Goal: Obtain resource: Download file/media

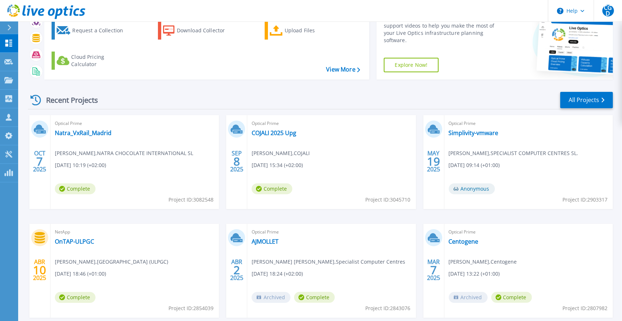
scroll to position [53, 0]
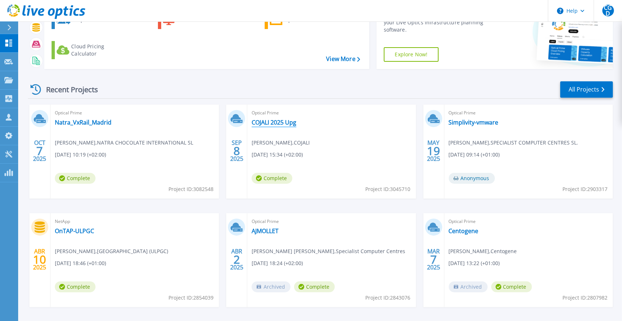
click at [258, 126] on link "COJALI 2025 Upg" at bounding box center [274, 122] width 45 height 7
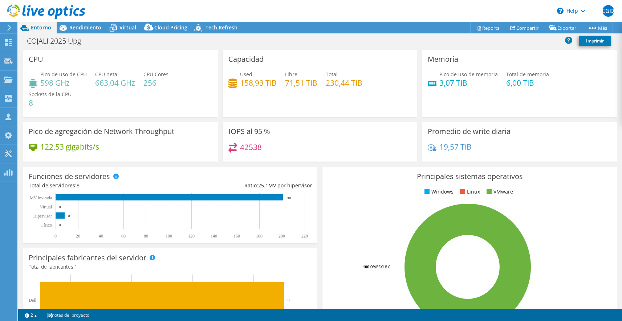
select select "USD"
click at [82, 31] on div "Rendimiento" at bounding box center [82, 28] width 50 height 12
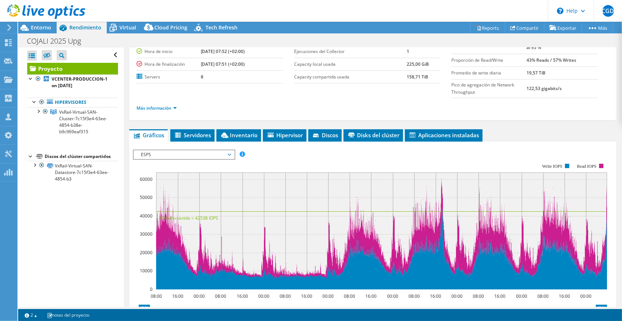
scroll to position [72, 0]
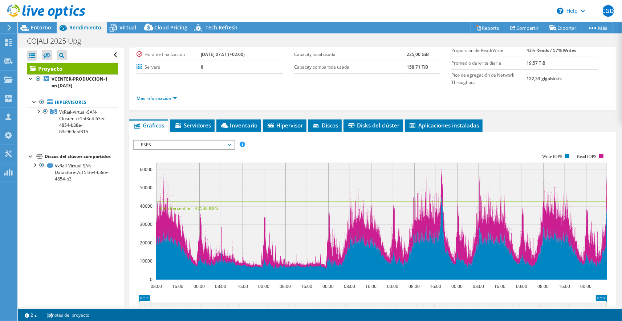
click at [202, 144] on span "ESPS" at bounding box center [183, 144] width 93 height 9
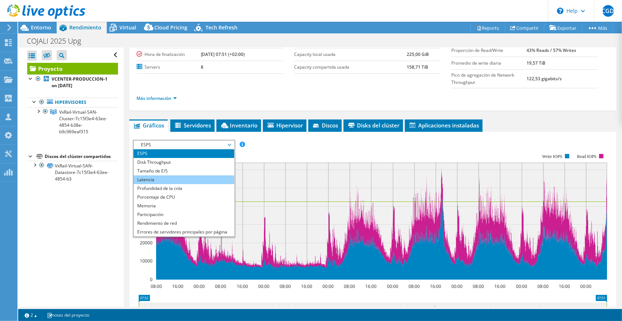
click at [181, 176] on li "Latencia" at bounding box center [184, 179] width 101 height 9
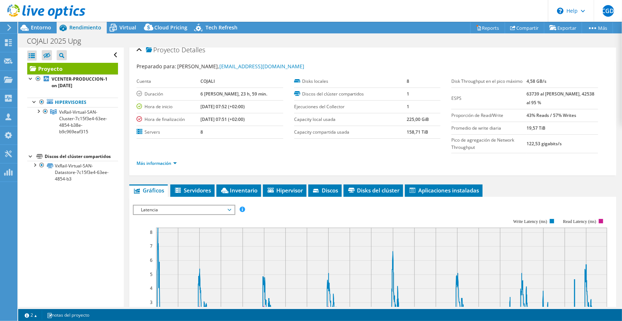
scroll to position [0, 0]
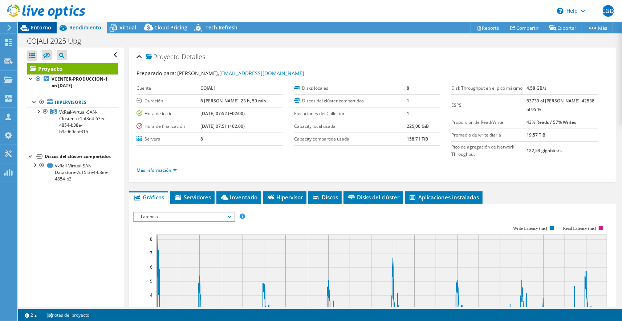
click at [44, 27] on span "Entorno" at bounding box center [41, 27] width 20 height 7
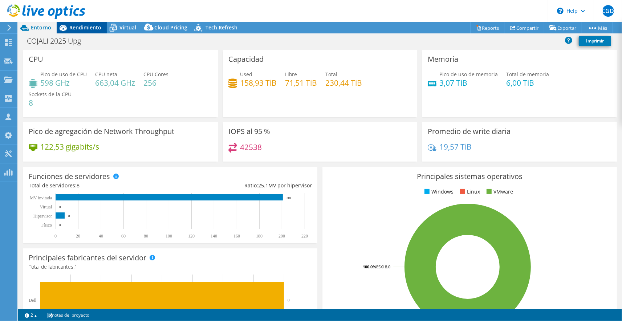
click at [85, 25] on span "Rendimiento" at bounding box center [85, 27] width 32 height 7
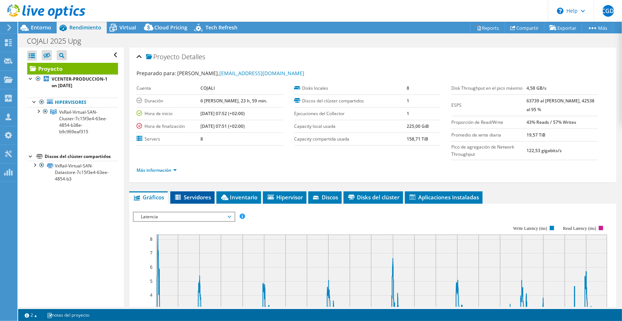
click at [203, 197] on span "Servidores" at bounding box center [192, 196] width 37 height 7
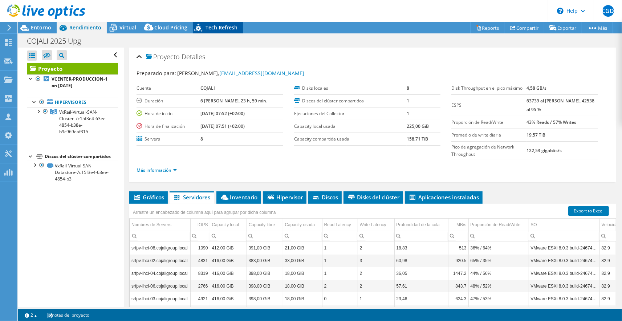
click at [207, 33] on div "Tech Refresh" at bounding box center [218, 28] width 50 height 12
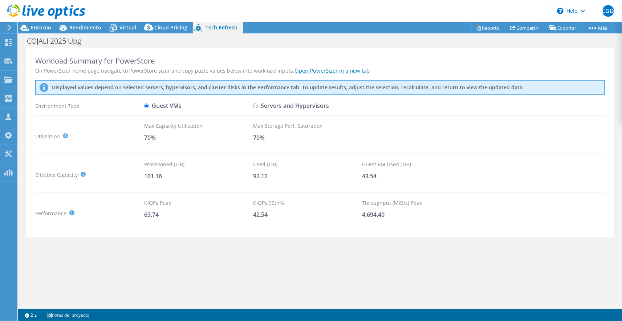
click at [336, 71] on link "Open PowerSizer in a new tab" at bounding box center [331, 70] width 75 height 7
click at [87, 25] on span "Rendimiento" at bounding box center [85, 27] width 32 height 7
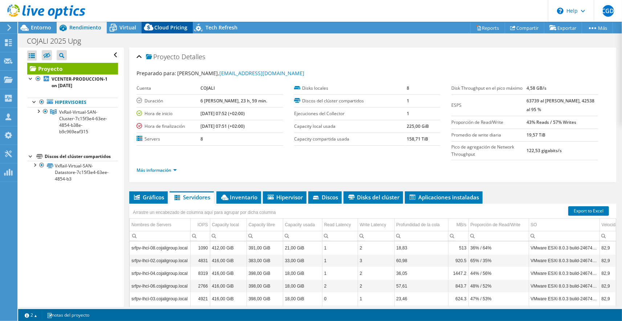
click at [153, 27] on icon at bounding box center [149, 28] width 15 height 15
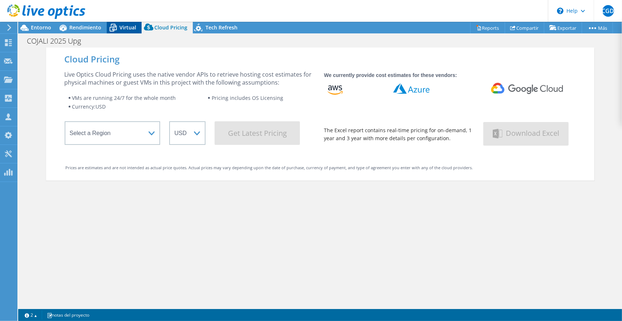
click at [126, 29] on span "Virtual" at bounding box center [127, 27] width 17 height 7
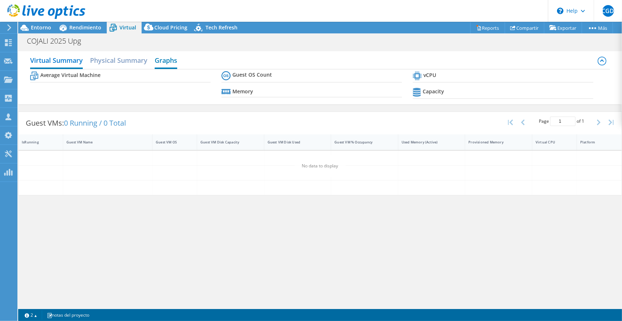
click at [164, 62] on h2 "Graphs" at bounding box center [166, 61] width 23 height 16
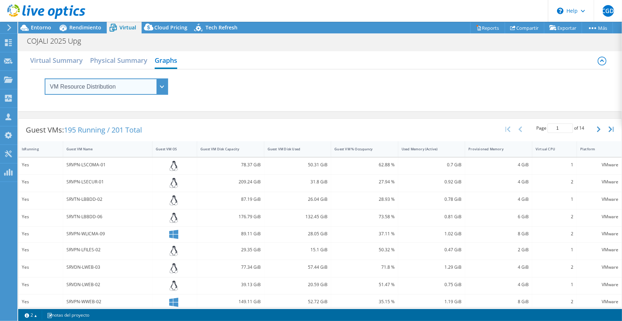
click at [45, 78] on select "VM Resource Distribution Provisioning Contrast Over Provisioning" at bounding box center [106, 86] width 123 height 16
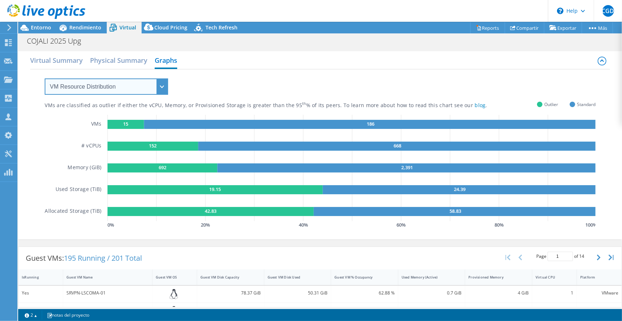
select select "Over Provisioning"
click option "Over Provisioning" at bounding box center [0, 0] width 0 height 0
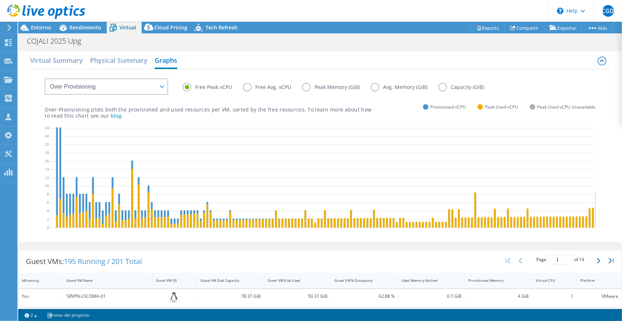
click at [246, 87] on label "Free Avg. vCPU" at bounding box center [272, 87] width 59 height 9
click at [0, 0] on input "Free Avg. vCPU" at bounding box center [0, 0] width 0 height 0
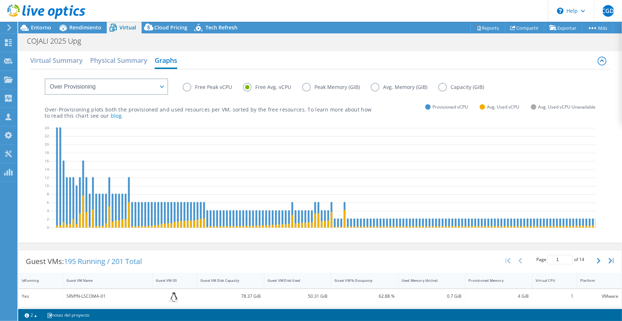
click at [188, 89] on label "Free Peak vCPU" at bounding box center [213, 87] width 60 height 9
click at [0, 0] on input "Free Peak vCPU" at bounding box center [0, 0] width 0 height 0
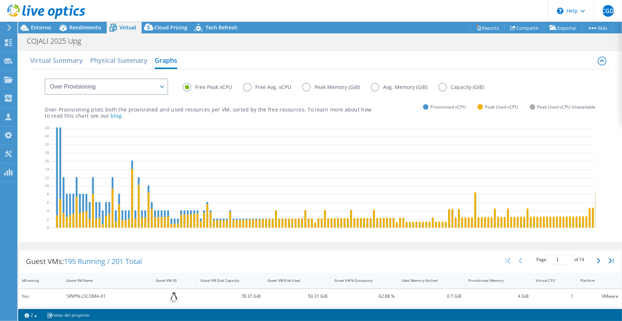
click at [83, 34] on div "COJALI 2025 Upg Imprimir" at bounding box center [320, 40] width 604 height 14
click at [83, 32] on div "Rendimiento" at bounding box center [82, 28] width 50 height 12
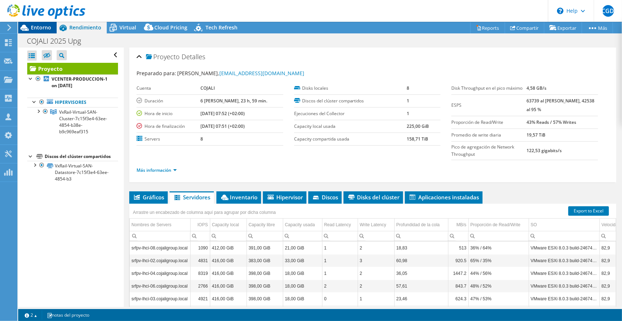
click at [45, 30] on span "Entorno" at bounding box center [41, 27] width 20 height 7
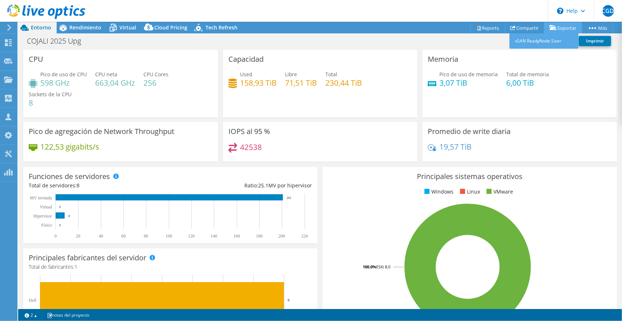
click at [563, 28] on link "Exportar" at bounding box center [563, 27] width 38 height 11
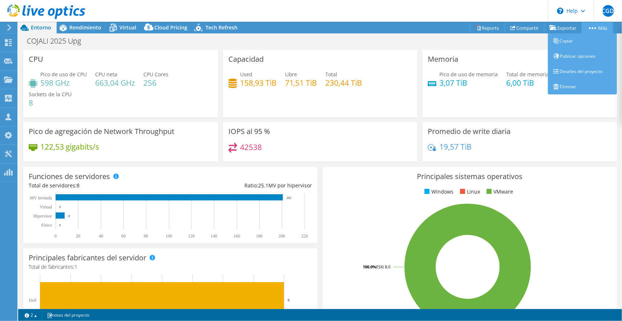
click at [601, 27] on link "Más" at bounding box center [596, 27] width 31 height 11
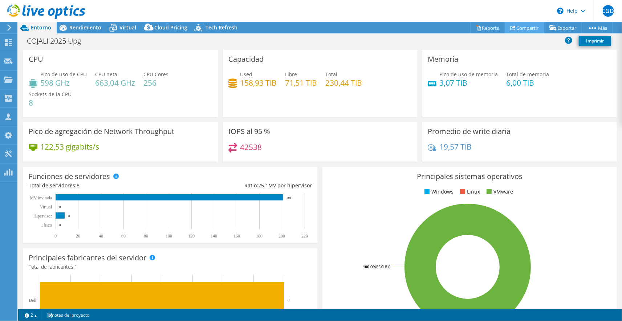
click at [528, 29] on link "Compartir" at bounding box center [524, 27] width 40 height 11
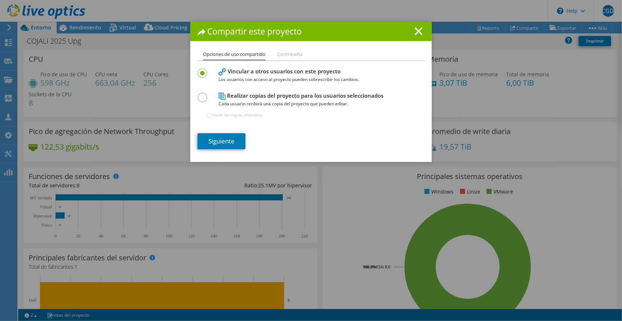
click at [422, 30] on icon at bounding box center [418, 31] width 8 height 8
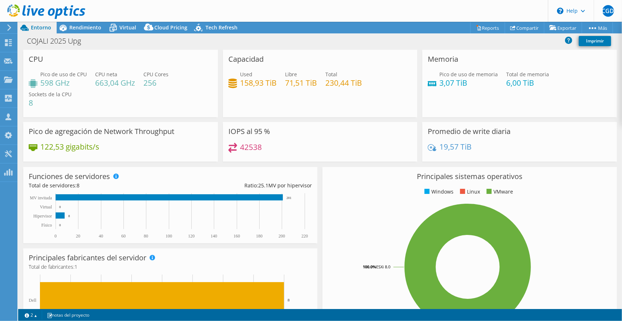
click at [478, 27] on div "Este proyecto se ha archivado. No se han realizado cambios, y tanto los gráfico…" at bounding box center [320, 171] width 604 height 299
click at [479, 30] on link "Reports" at bounding box center [487, 27] width 35 height 11
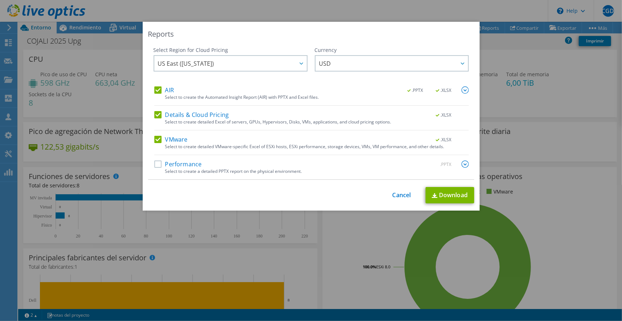
click at [159, 117] on label "Details & Cloud Pricing" at bounding box center [191, 114] width 75 height 7
click at [0, 0] on input "Details & Cloud Pricing" at bounding box center [0, 0] width 0 height 0
click at [156, 137] on label "VMware" at bounding box center [170, 139] width 33 height 7
click at [0, 0] on input "VMware" at bounding box center [0, 0] width 0 height 0
click at [156, 165] on label "Performance" at bounding box center [178, 163] width 48 height 7
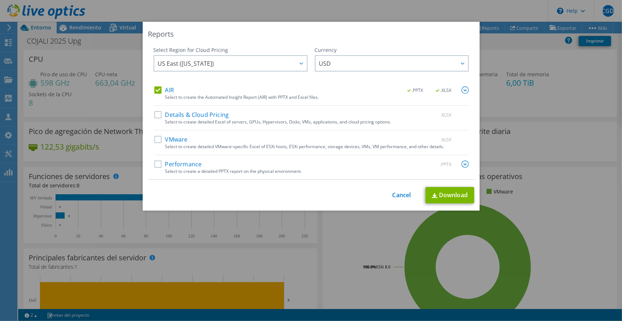
click at [0, 0] on input "Performance" at bounding box center [0, 0] width 0 height 0
click at [345, 60] on span "USD" at bounding box center [393, 63] width 149 height 15
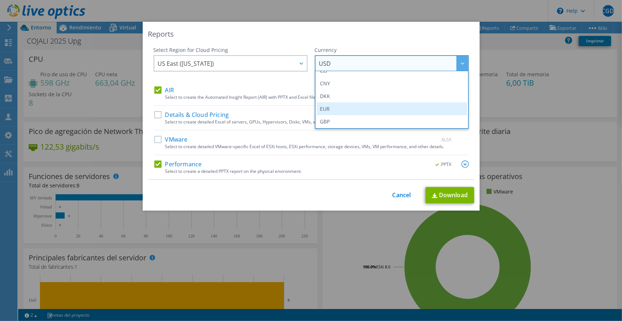
click at [332, 109] on li "EUR" at bounding box center [391, 108] width 150 height 13
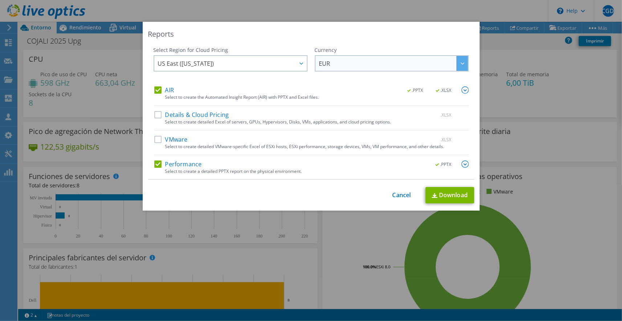
scroll to position [70, 0]
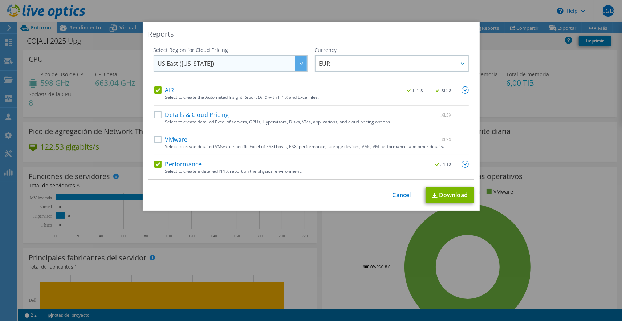
click at [301, 61] on div at bounding box center [301, 63] width 12 height 15
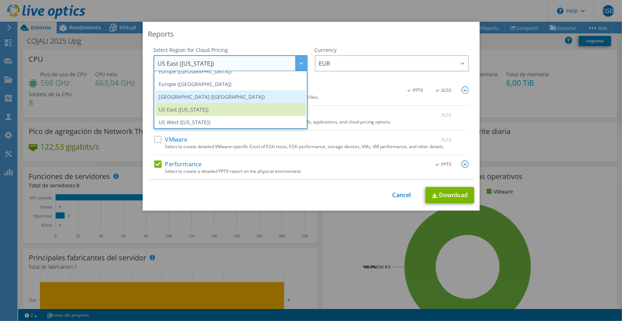
scroll to position [98, 0]
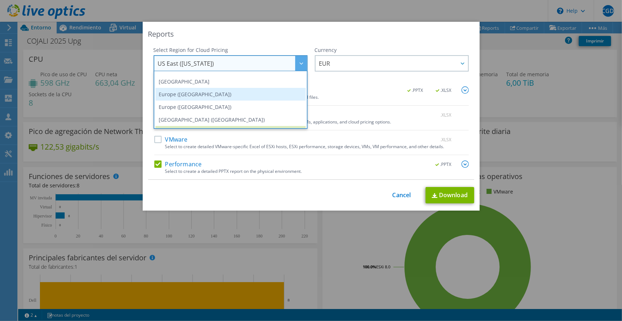
click at [258, 90] on li "Europe ([GEOGRAPHIC_DATA])" at bounding box center [230, 94] width 150 height 13
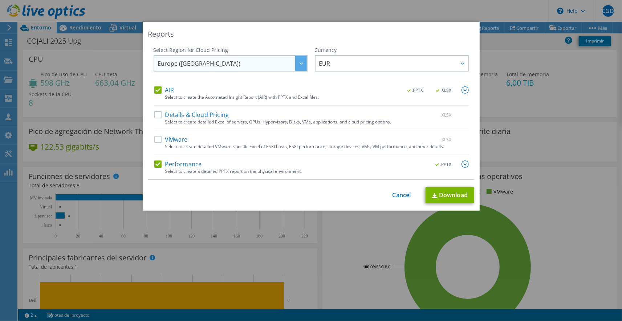
scroll to position [72, 0]
click at [457, 195] on link "Download" at bounding box center [449, 195] width 49 height 16
click at [560, 134] on div "Reports Select Region for Cloud Pricing Asia Pacific ([GEOGRAPHIC_DATA]) [GEOGR…" at bounding box center [311, 160] width 622 height 277
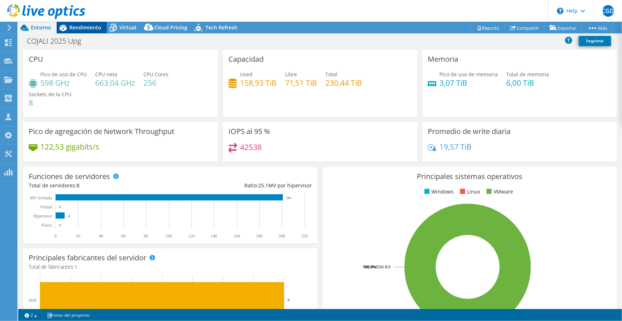
click at [86, 23] on div "Rendimiento" at bounding box center [82, 28] width 50 height 12
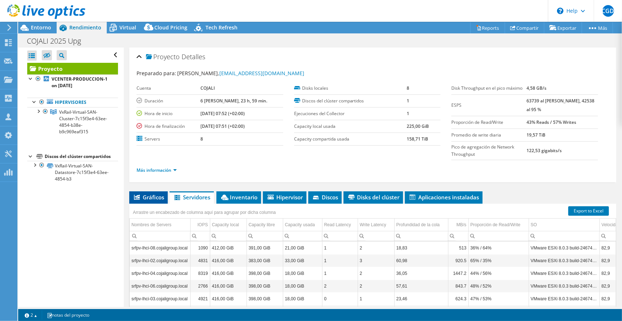
click at [158, 199] on span "Gráficos" at bounding box center [148, 196] width 31 height 7
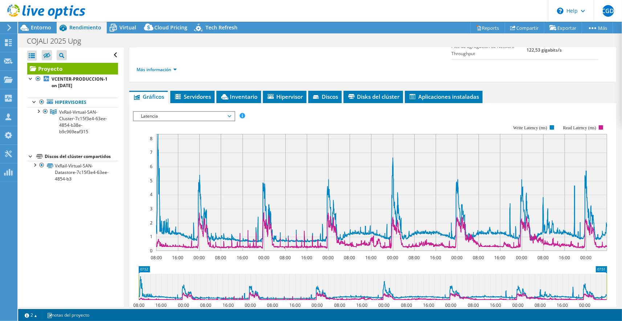
scroll to position [120, 0]
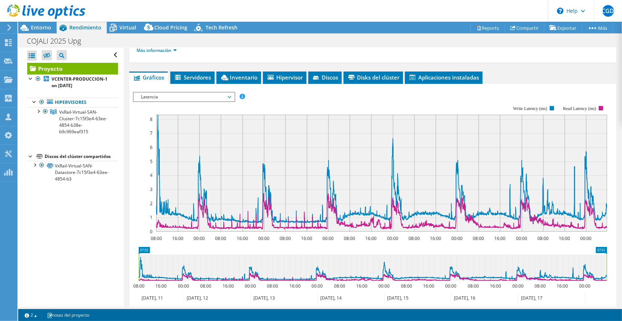
click at [205, 99] on span "Latencia" at bounding box center [183, 97] width 93 height 9
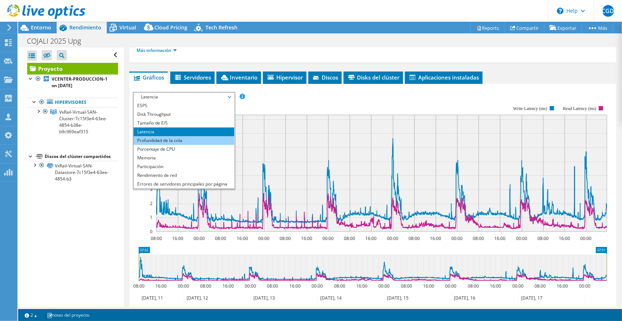
click at [173, 136] on li "Profundidad de la cola" at bounding box center [184, 140] width 101 height 9
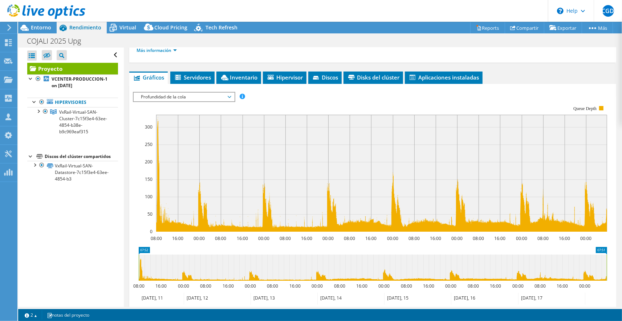
click at [232, 97] on span "Profundidad de la cola" at bounding box center [184, 97] width 101 height 9
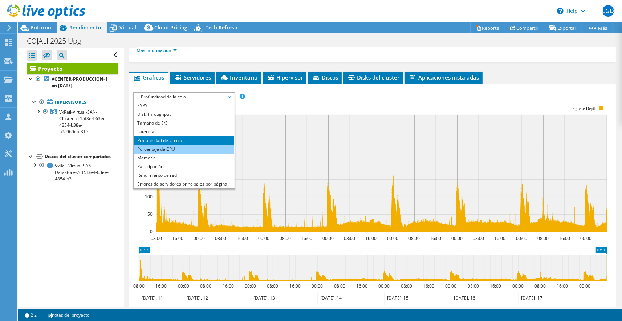
click at [192, 149] on li "Porcentaje de CPU" at bounding box center [184, 149] width 101 height 9
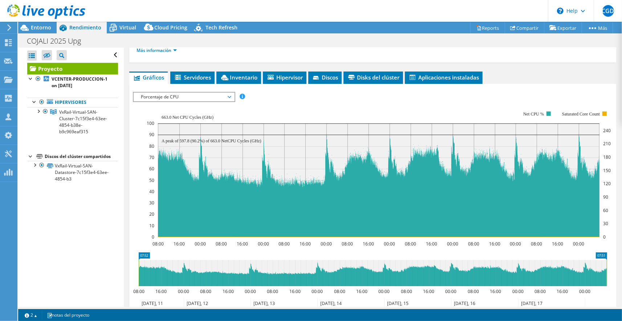
click at [191, 95] on span "Porcentaje de CPU" at bounding box center [183, 97] width 93 height 9
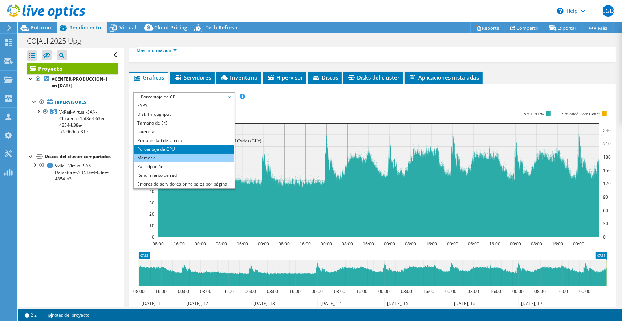
click at [185, 157] on li "Memoria" at bounding box center [184, 158] width 101 height 9
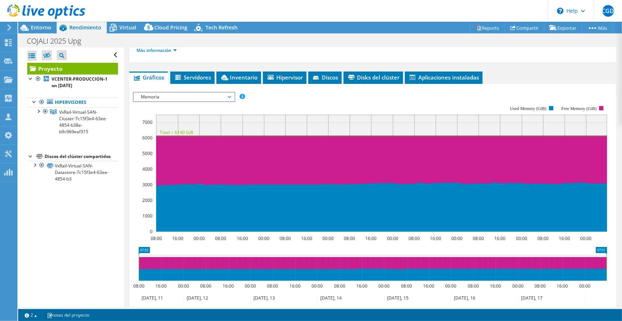
click at [230, 95] on span "Memoria" at bounding box center [183, 97] width 93 height 9
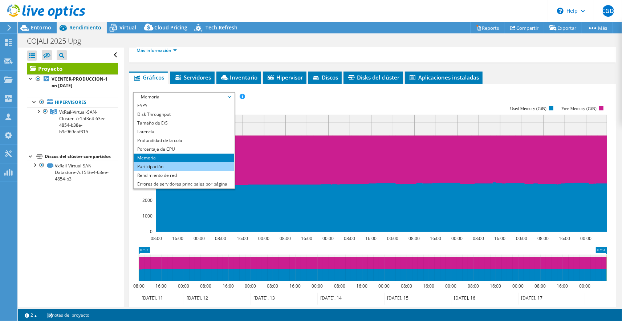
click at [181, 166] on li "Participación" at bounding box center [184, 166] width 101 height 9
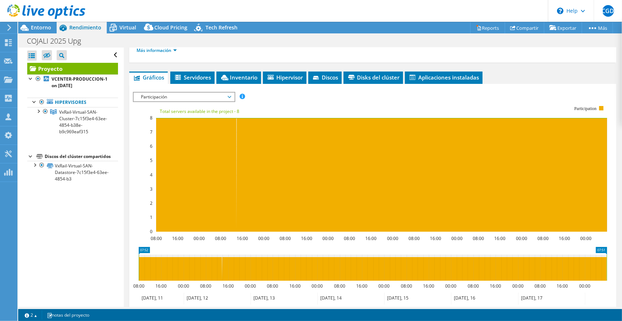
click at [228, 95] on span "Participación" at bounding box center [183, 97] width 93 height 9
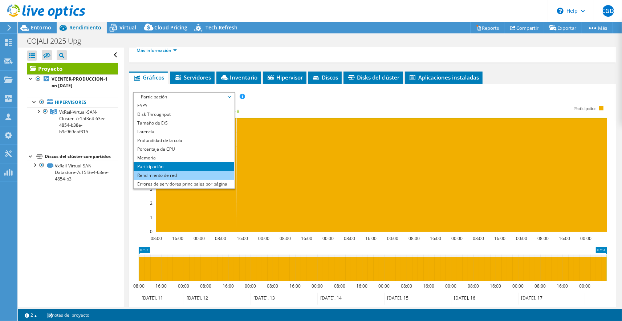
click at [190, 171] on li "Rendimiento de red" at bounding box center [184, 175] width 101 height 9
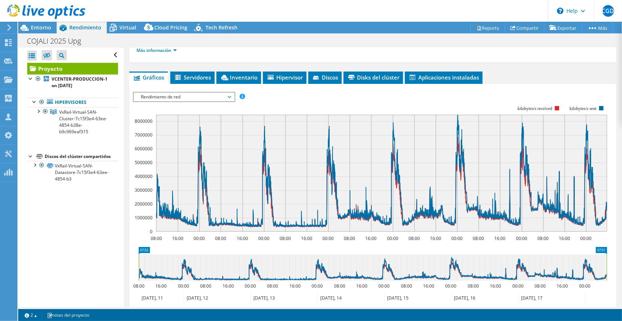
click at [230, 96] on span "Rendimiento de red" at bounding box center [183, 97] width 93 height 9
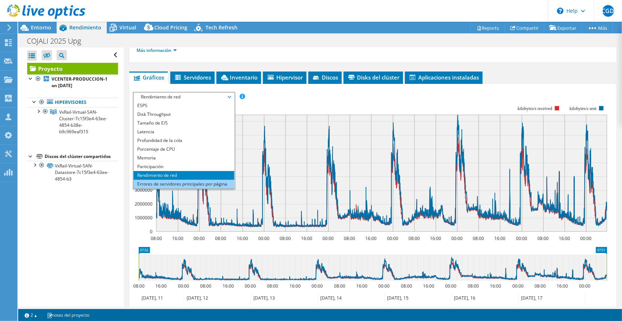
click at [171, 183] on li "Errores de servidores principales por página" at bounding box center [184, 184] width 101 height 9
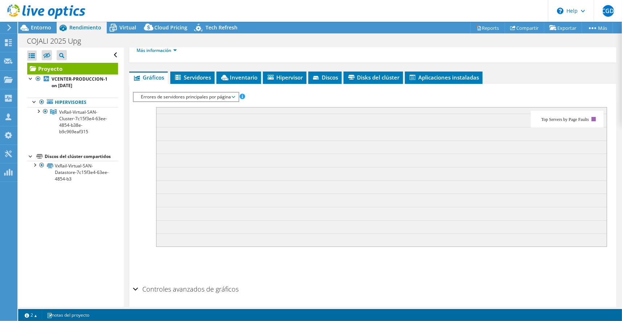
click at [234, 98] on span "Errores de servidores principales por página" at bounding box center [185, 97] width 97 height 9
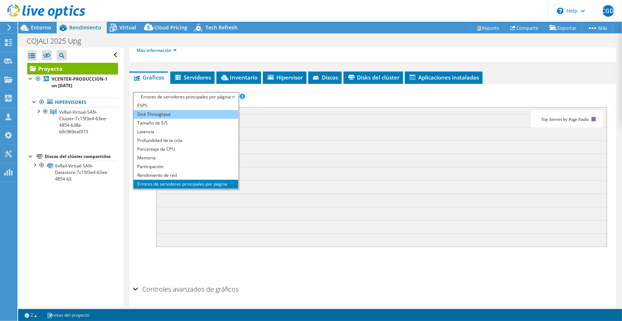
click at [216, 114] on li "Disk Throughput" at bounding box center [186, 114] width 105 height 9
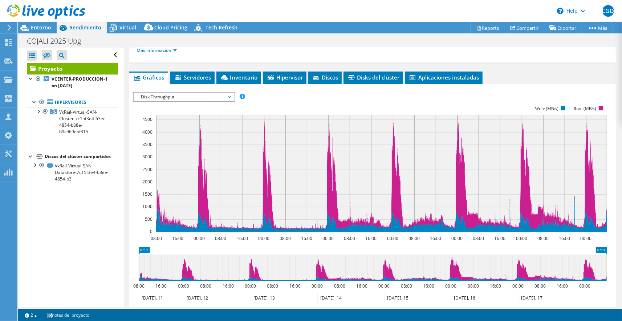
click at [230, 94] on span "Disk Throughput" at bounding box center [183, 97] width 93 height 9
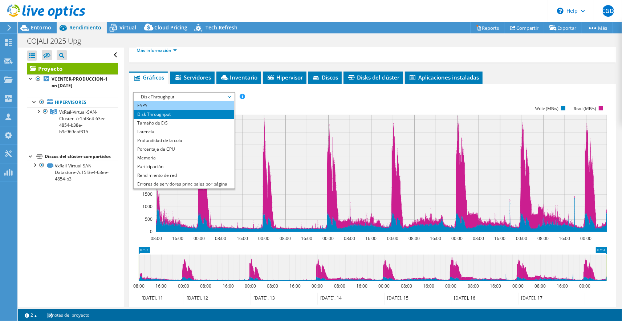
click at [212, 107] on li "ESPS" at bounding box center [184, 105] width 101 height 9
